Goal: Information Seeking & Learning: Learn about a topic

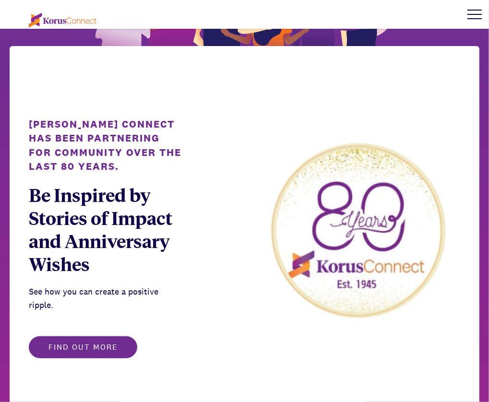
scroll to position [480, 0]
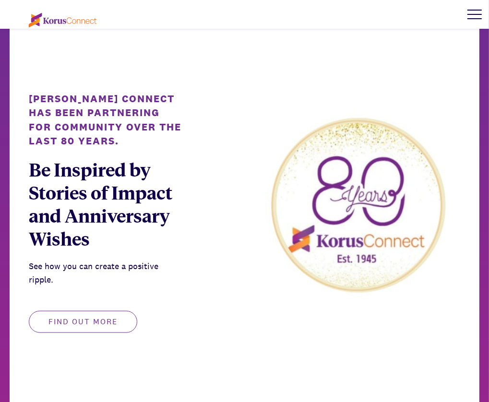
click at [87, 325] on button "Find out more" at bounding box center [83, 322] width 109 height 22
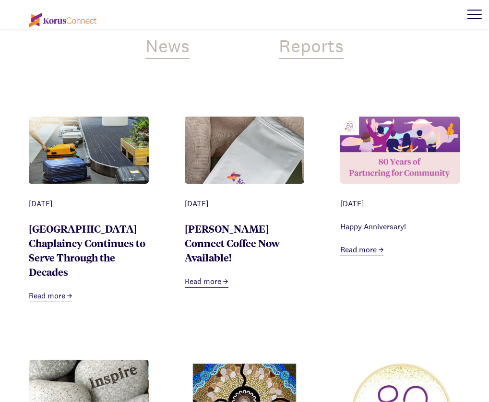
scroll to position [432, 0]
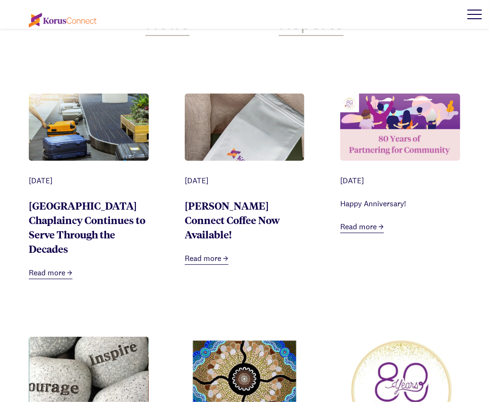
click at [366, 229] on link "Read more" at bounding box center [363, 227] width 44 height 12
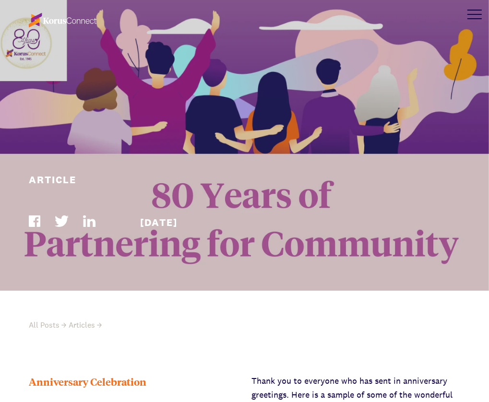
click at [476, 13] on div at bounding box center [475, 14] width 29 height 29
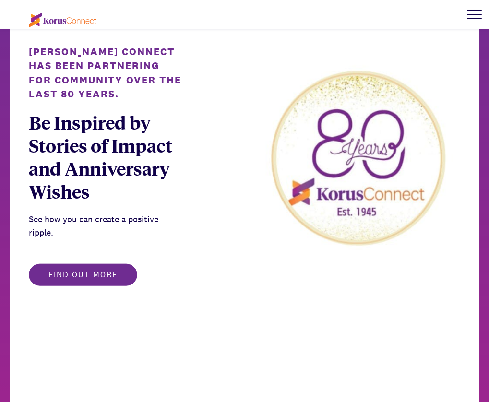
scroll to position [528, 0]
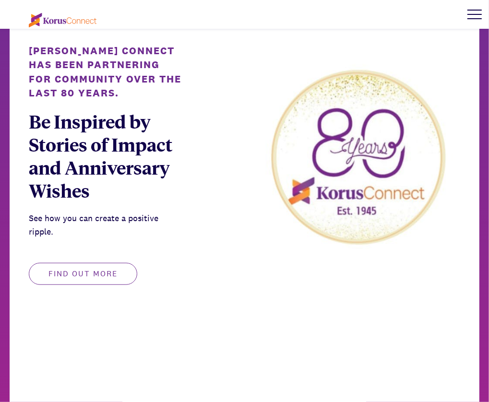
click at [81, 269] on button "Find out more" at bounding box center [83, 274] width 109 height 22
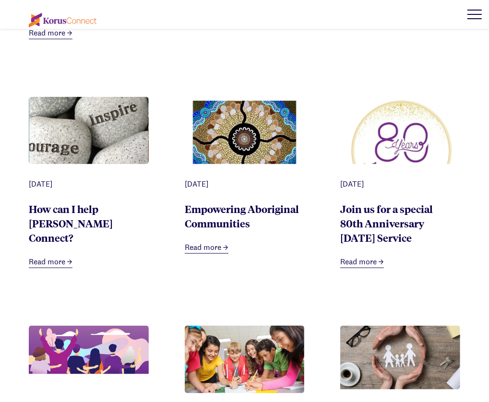
scroll to position [720, 0]
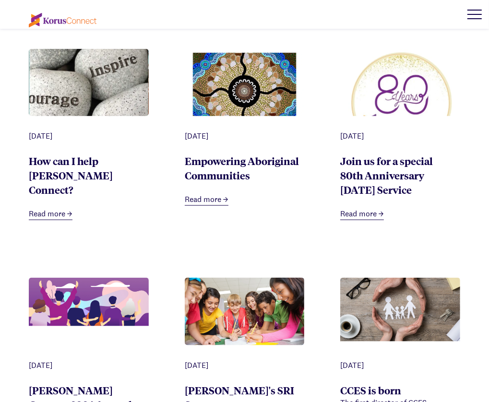
click at [352, 218] on link "Read more" at bounding box center [363, 214] width 44 height 12
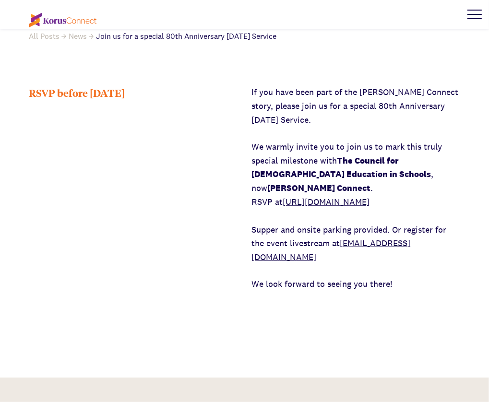
scroll to position [336, 0]
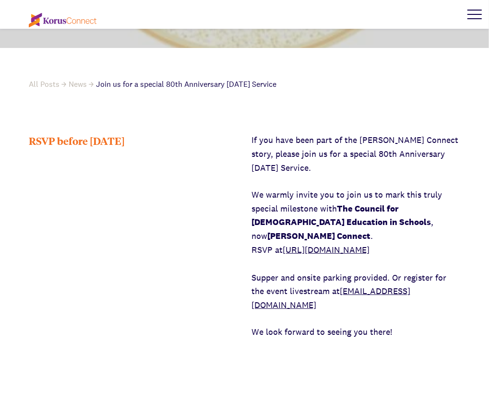
click at [370, 244] on link "https://events.humanitix.com/kc80" at bounding box center [326, 249] width 87 height 11
